Goal: Task Accomplishment & Management: Manage account settings

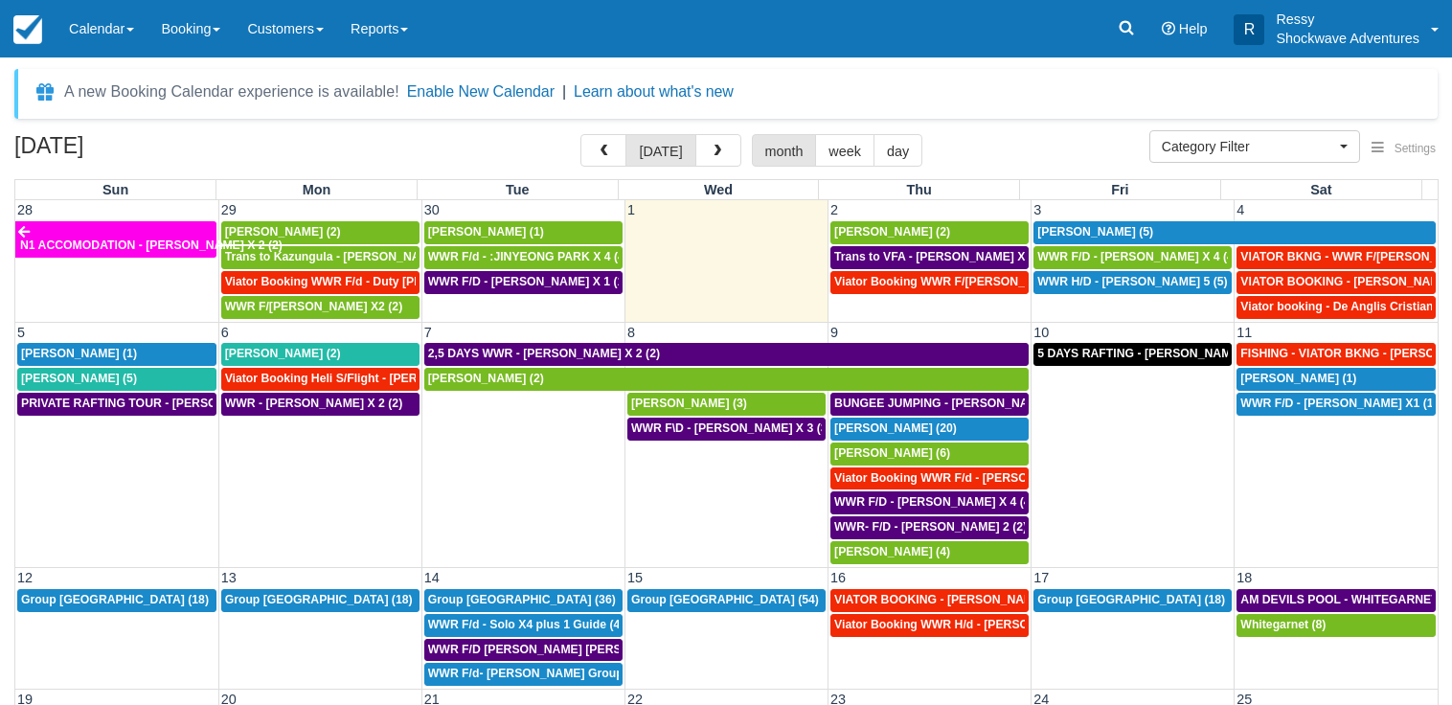
select select
click at [1157, 256] on span "WWR F/D - [PERSON_NAME] X 4 (4)" at bounding box center [1137, 256] width 200 height 13
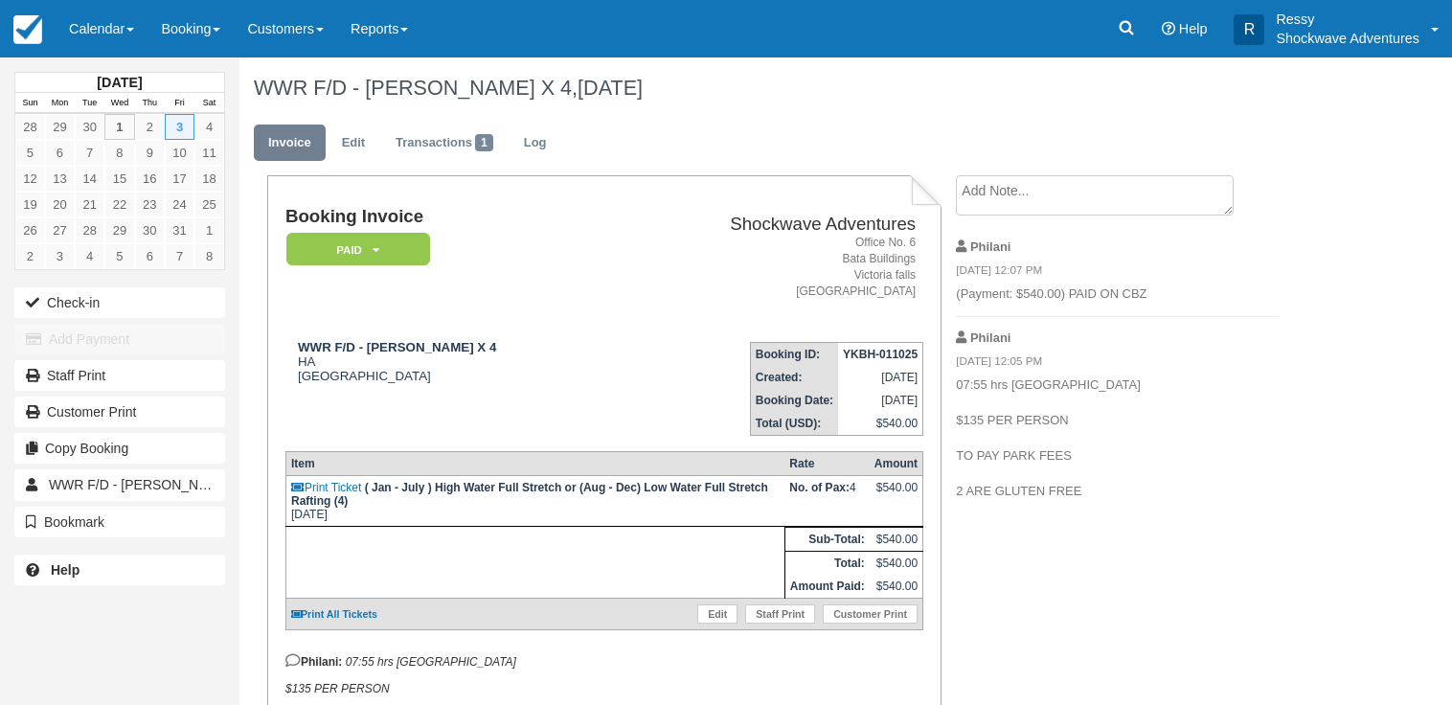
click at [1291, 492] on div "Create Show on invoice Philani 10/01/25 12:07 PM (Payment: $540.00) PAID ON CBZ…" at bounding box center [1116, 343] width 351 height 337
click at [133, 29] on span at bounding box center [130, 30] width 8 height 4
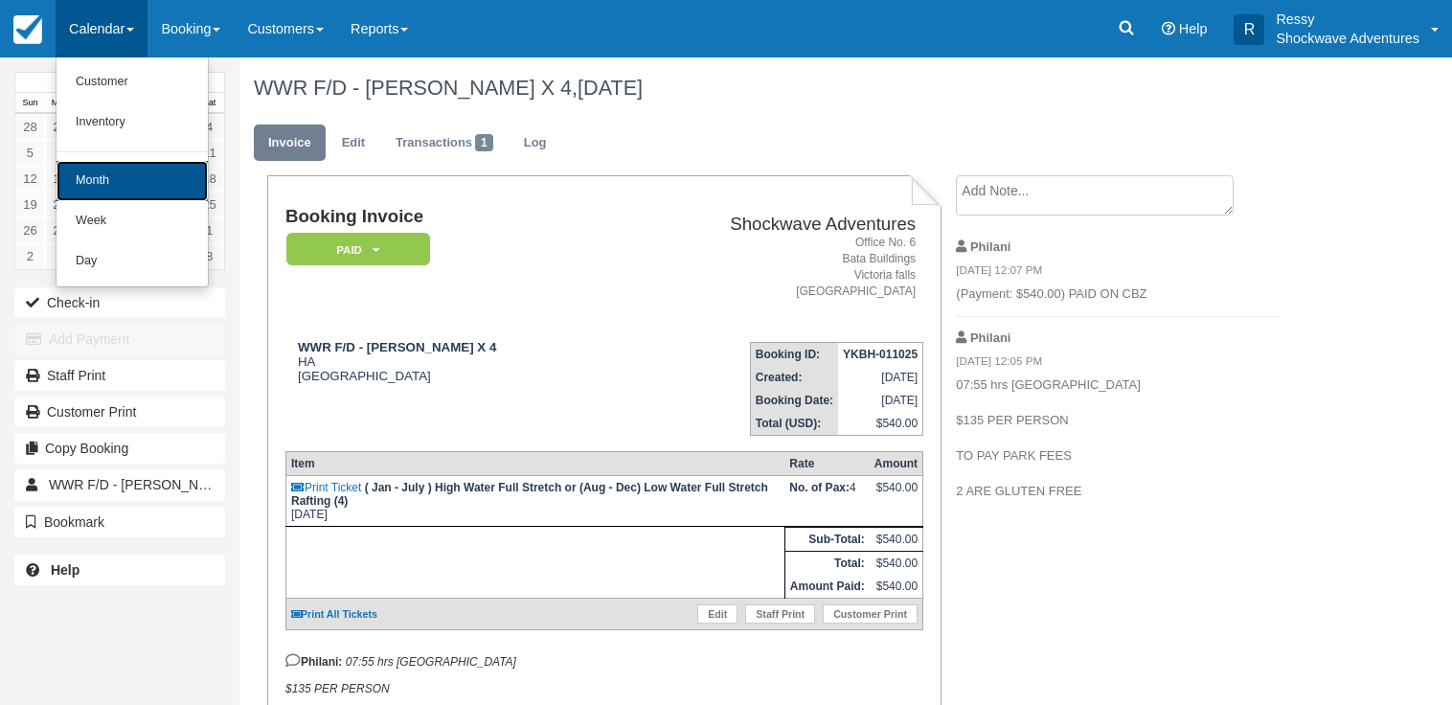
click at [153, 185] on link "Month" at bounding box center [132, 181] width 151 height 40
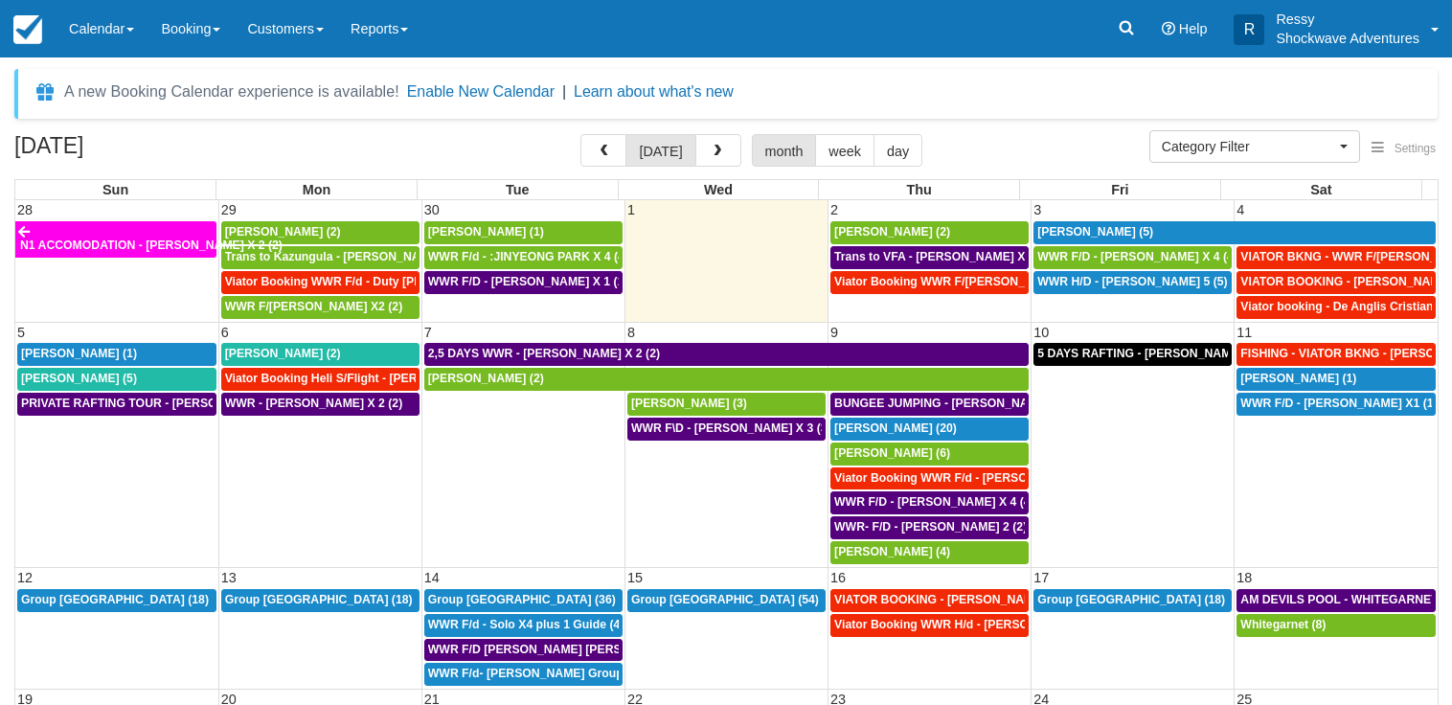
select select
click at [1384, 251] on span "VIATOR BKNG - WWR F/D - Ellaway, Jason X 3 (3)" at bounding box center [1370, 256] width 261 height 13
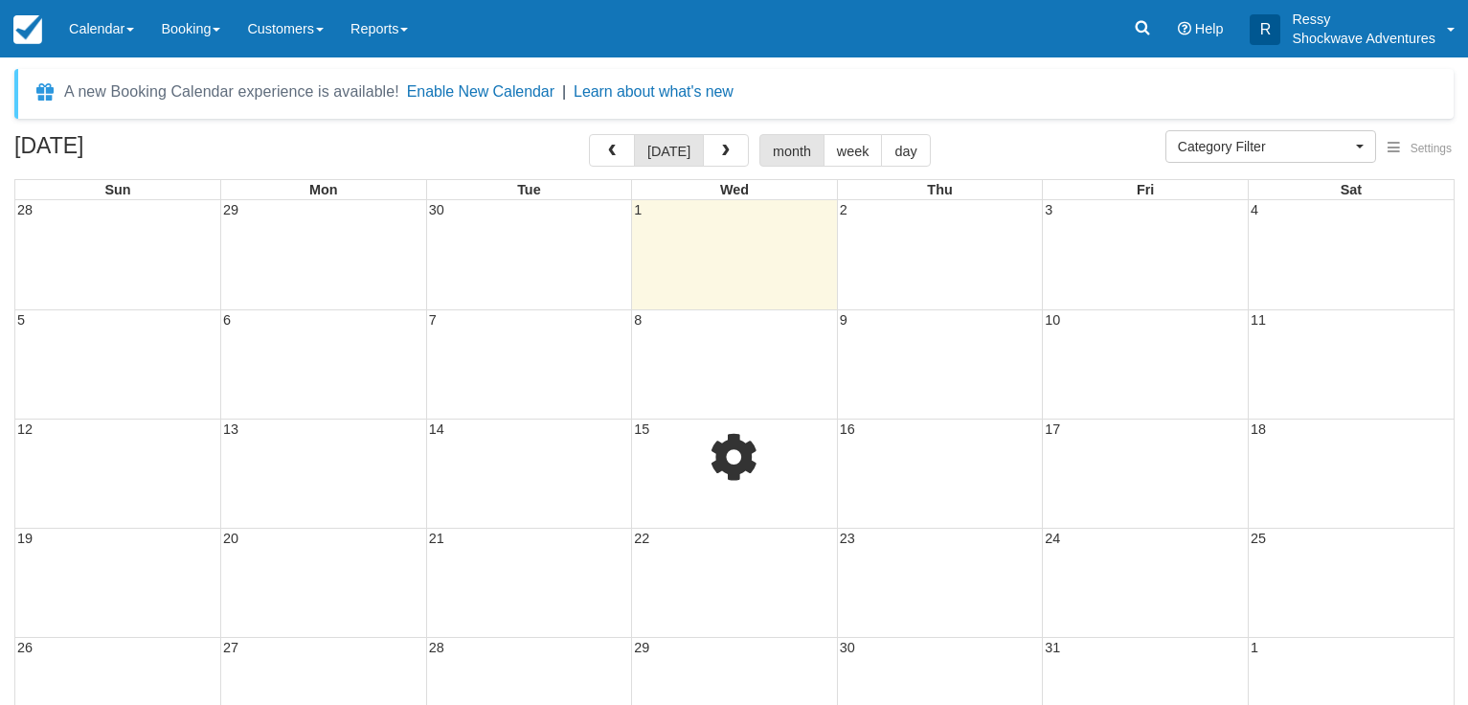
select select
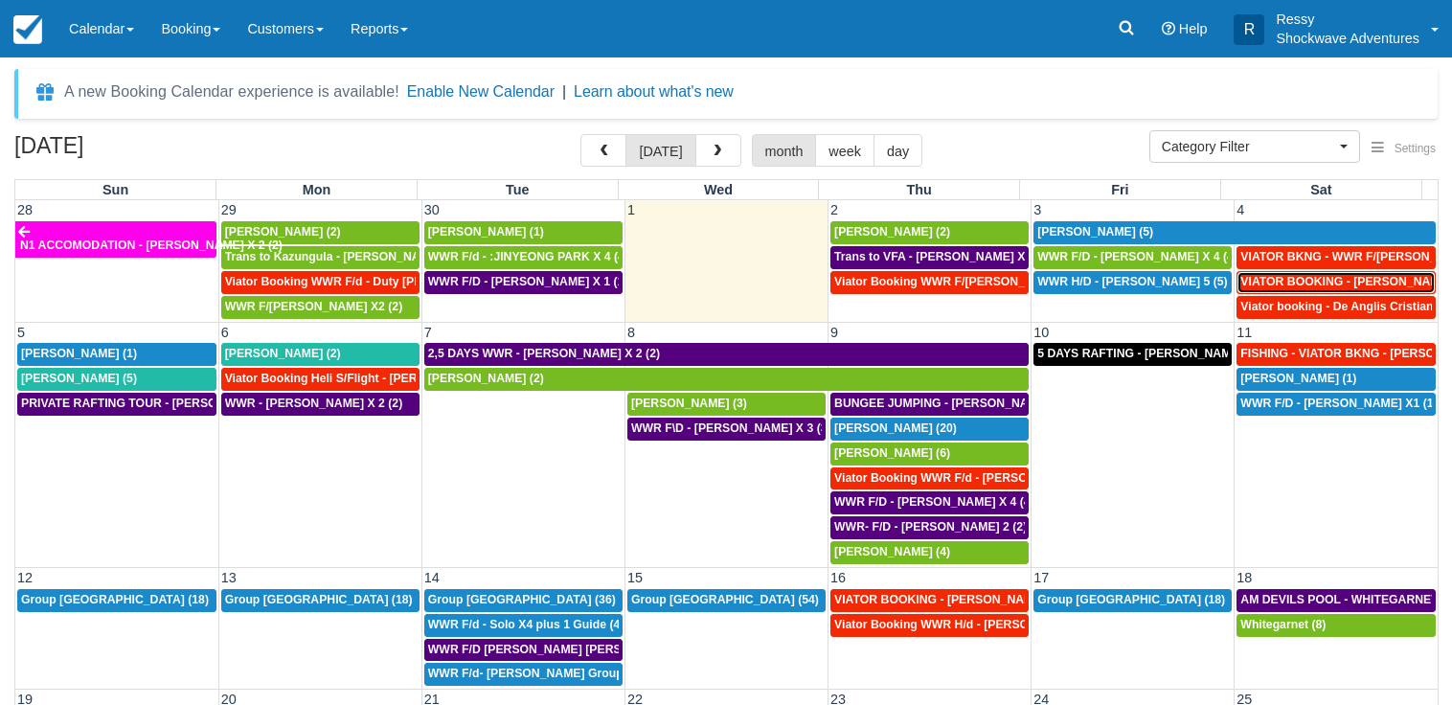
click at [1345, 281] on span "VIATOR BOOKING - DAUGHTY MIKE X 2 (2)" at bounding box center [1359, 281] width 238 height 13
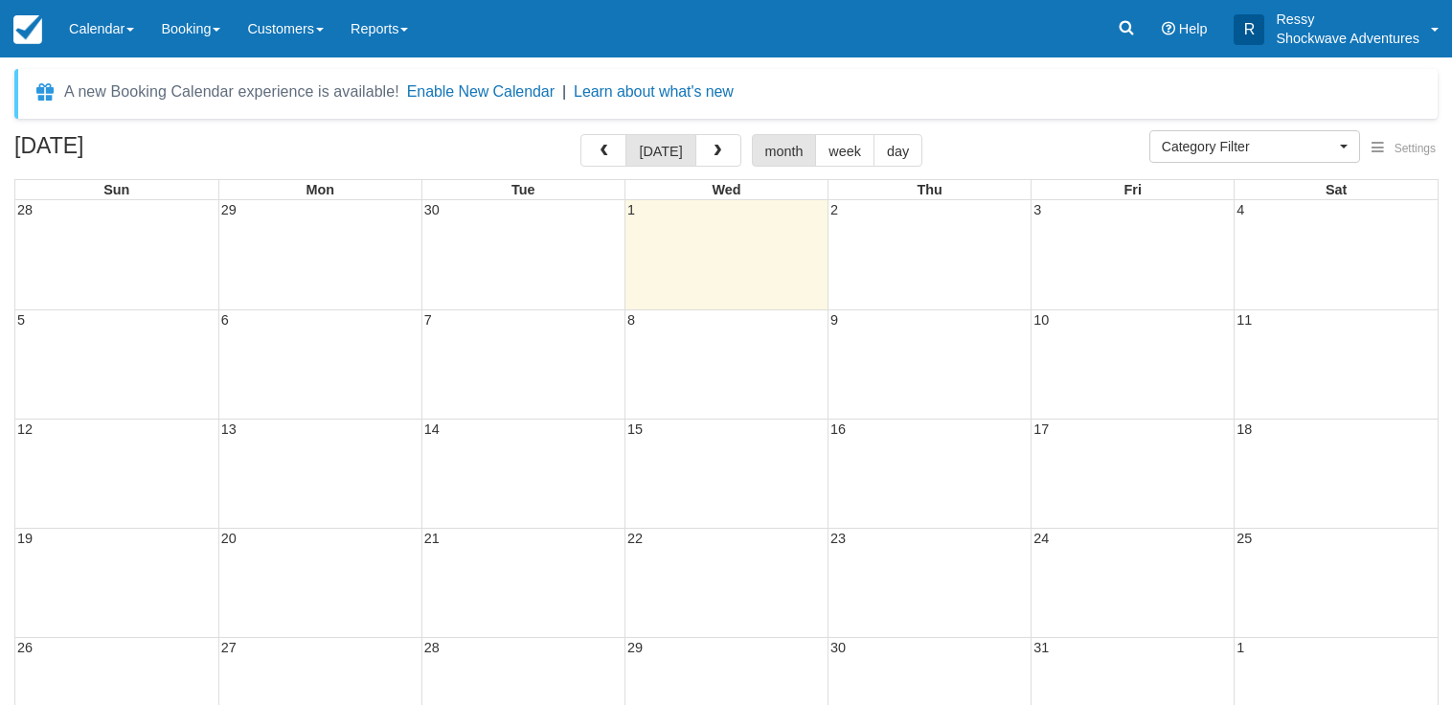
select select
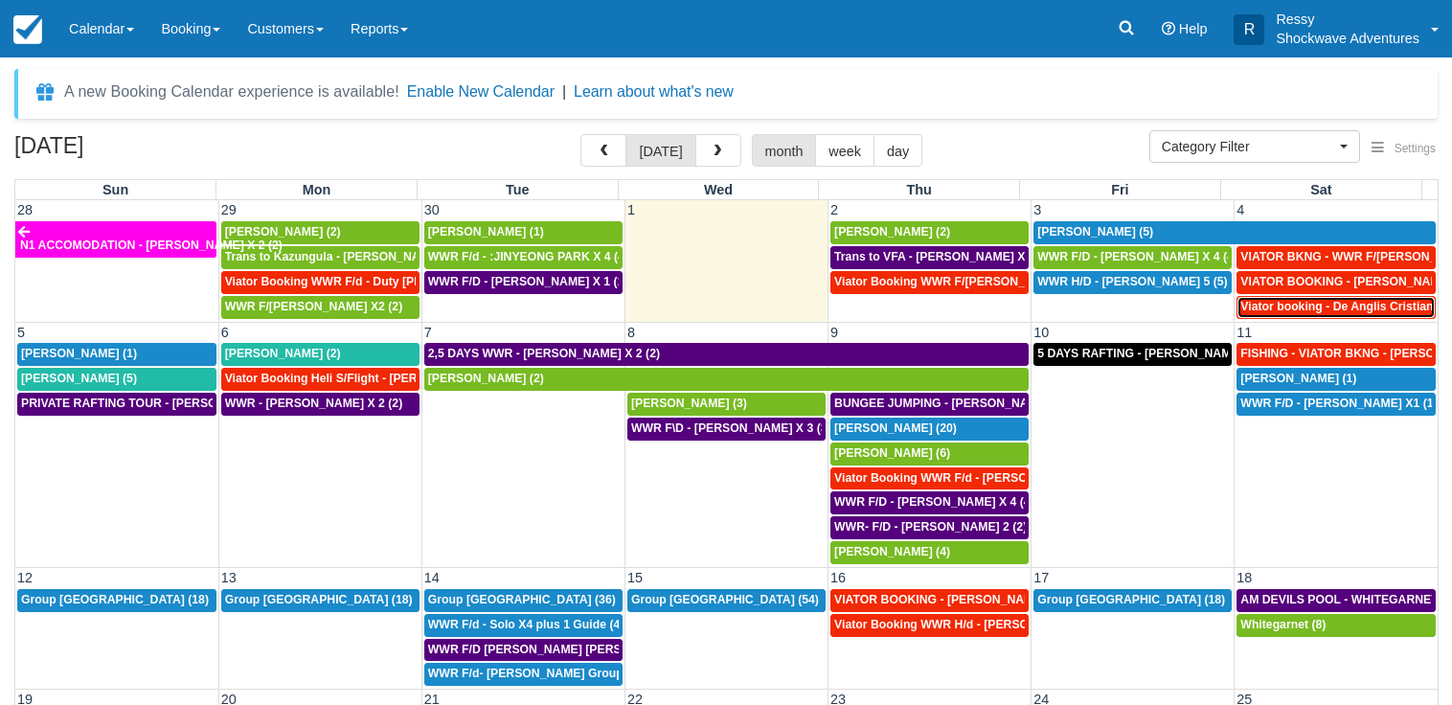
click at [1243, 316] on link "Viator booking - De Anglis Cristiano X1 (1)" at bounding box center [1335, 307] width 199 height 23
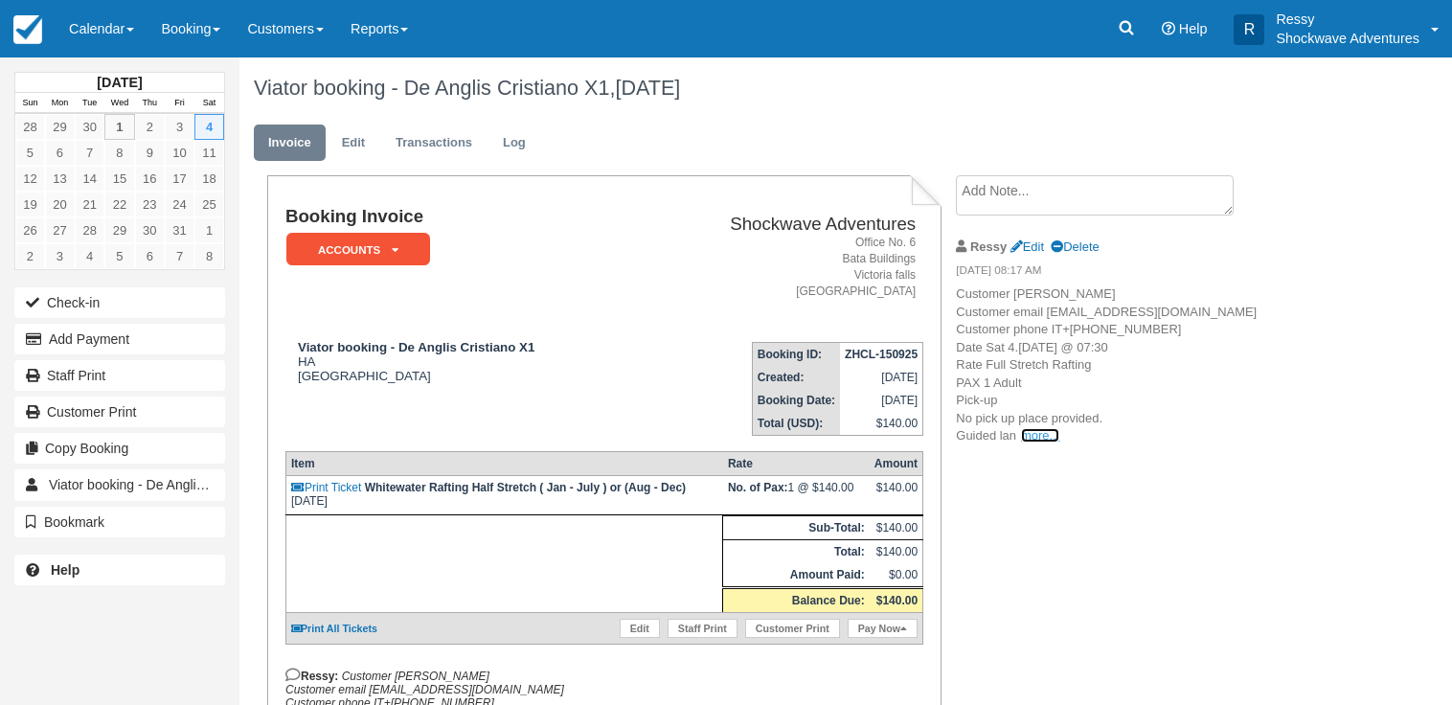
click at [1035, 442] on link "more..." at bounding box center [1040, 435] width 38 height 14
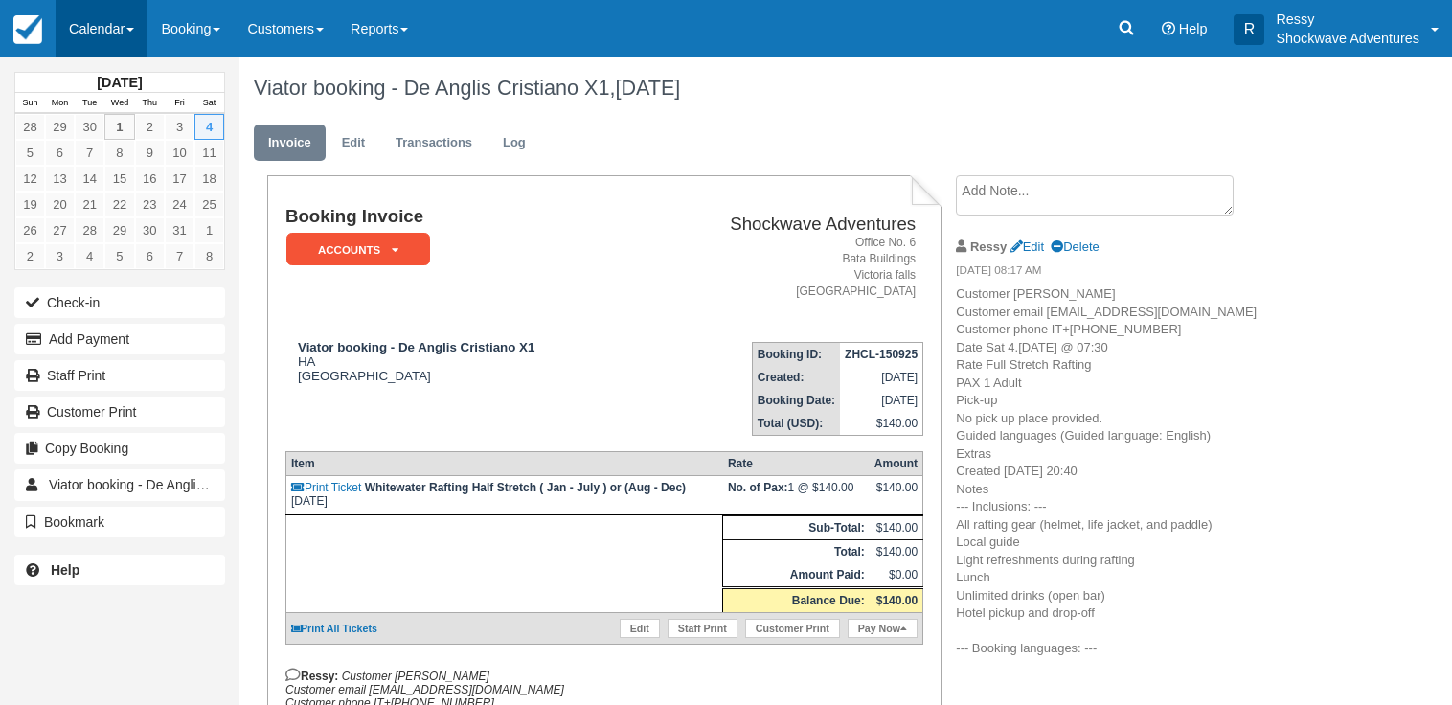
click at [126, 26] on link "Calendar" at bounding box center [102, 28] width 92 height 57
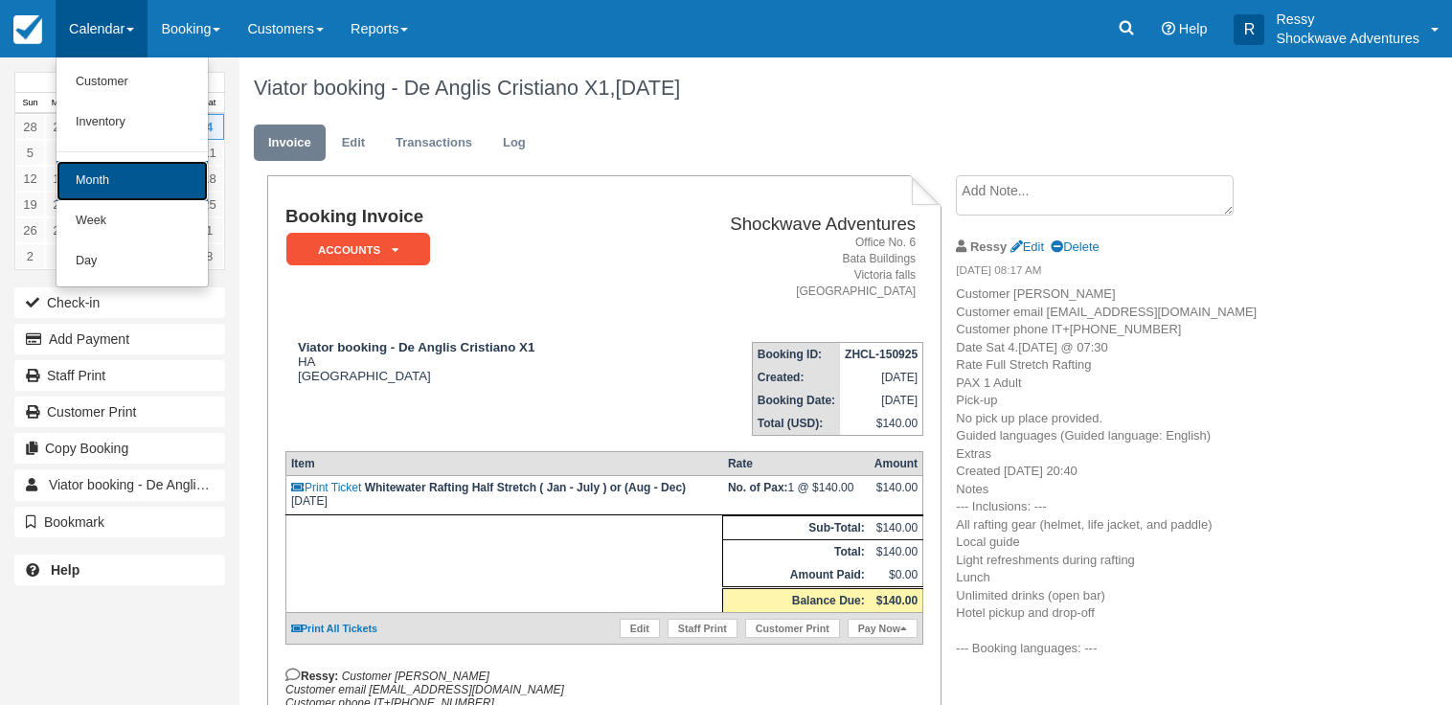
click at [140, 179] on link "Month" at bounding box center [132, 181] width 151 height 40
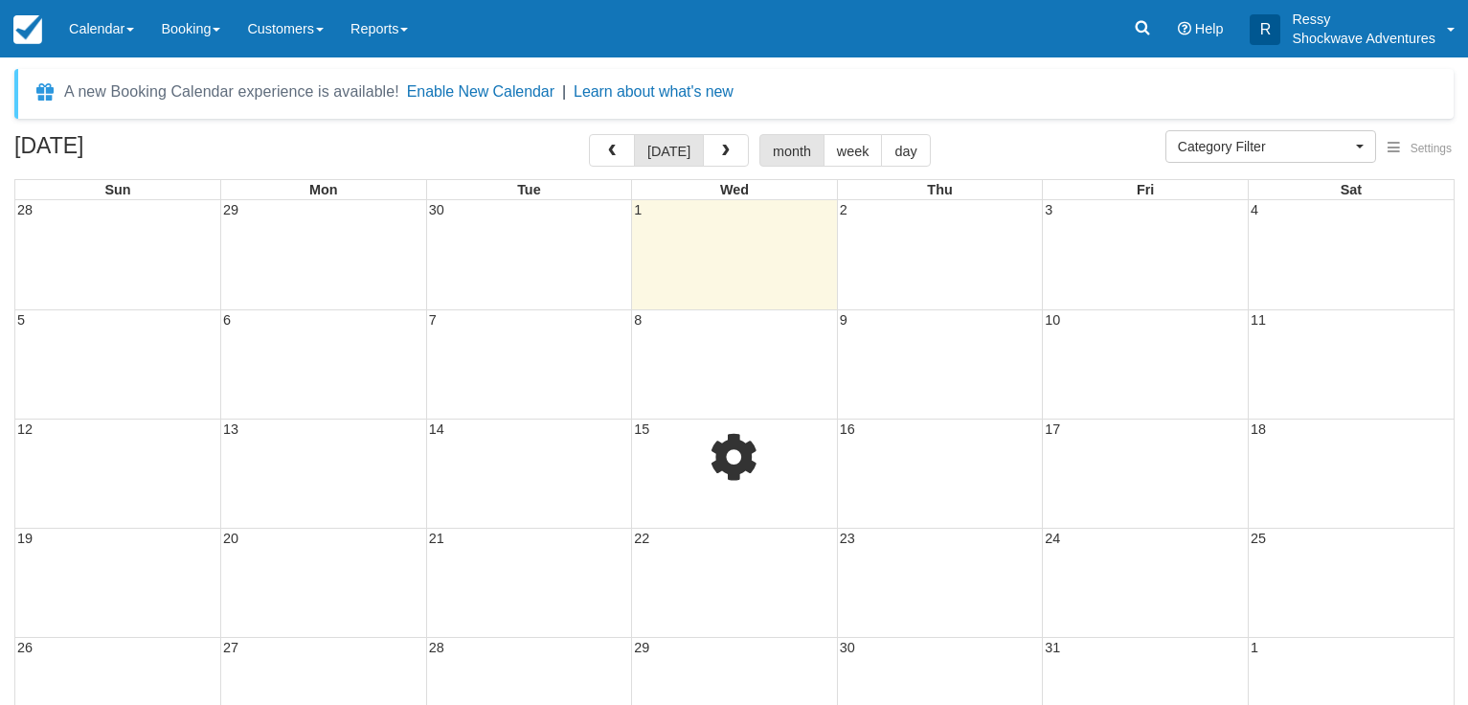
select select
